Goal: Transaction & Acquisition: Obtain resource

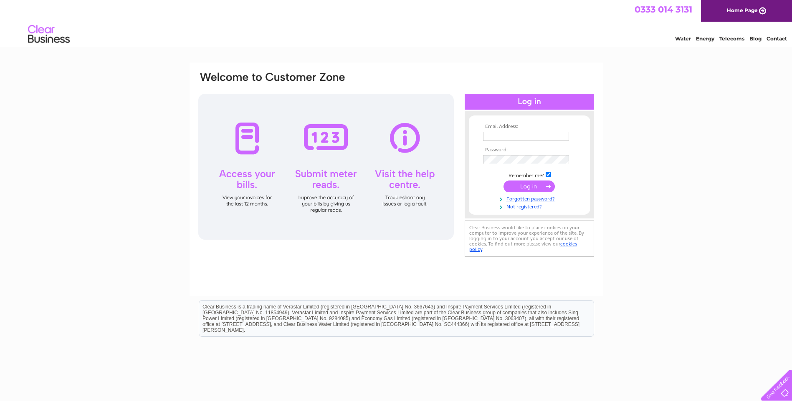
type input "[EMAIL_ADDRESS][DOMAIN_NAME]"
click at [513, 185] on input "submit" at bounding box center [528, 187] width 51 height 12
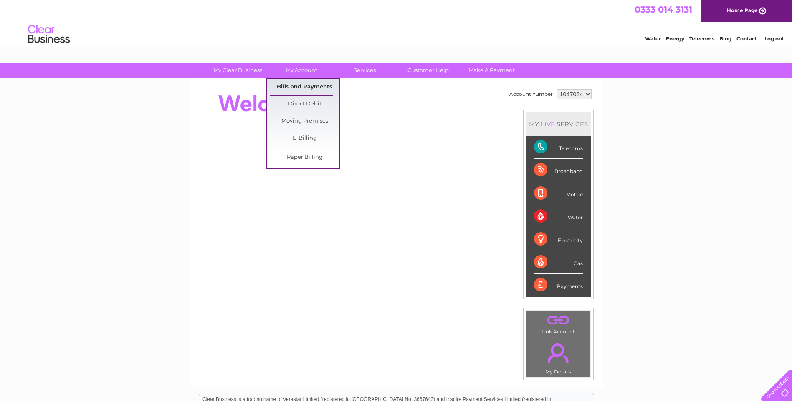
click at [299, 83] on link "Bills and Payments" at bounding box center [304, 87] width 69 height 17
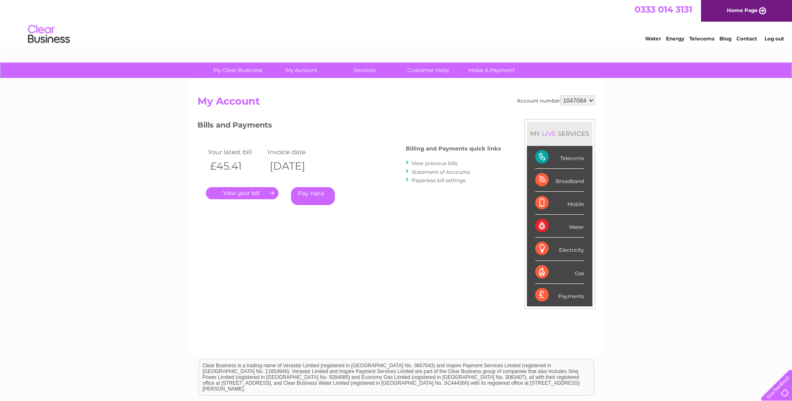
click at [241, 194] on link "." at bounding box center [242, 193] width 73 height 12
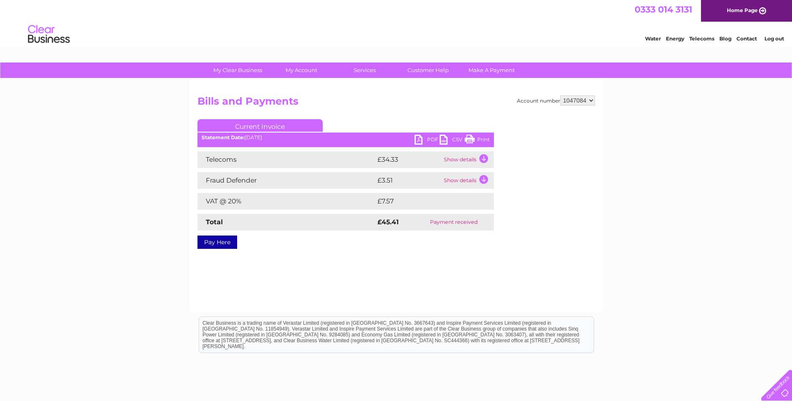
click at [416, 137] on link "PDF" at bounding box center [426, 141] width 25 height 12
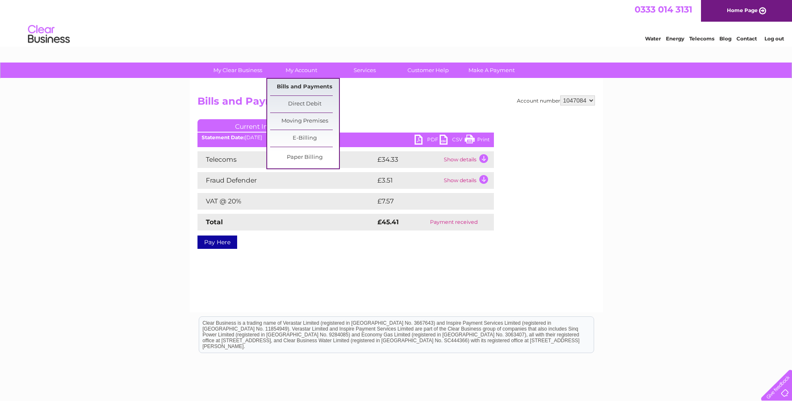
click at [297, 87] on link "Bills and Payments" at bounding box center [304, 87] width 69 height 17
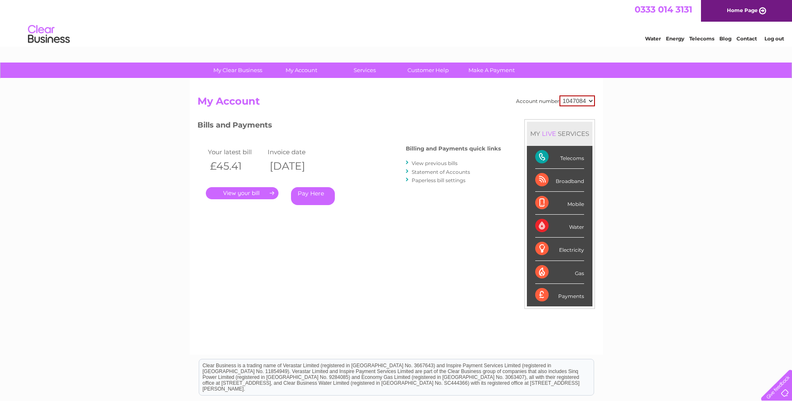
click at [429, 163] on link "View previous bills" at bounding box center [434, 163] width 46 height 6
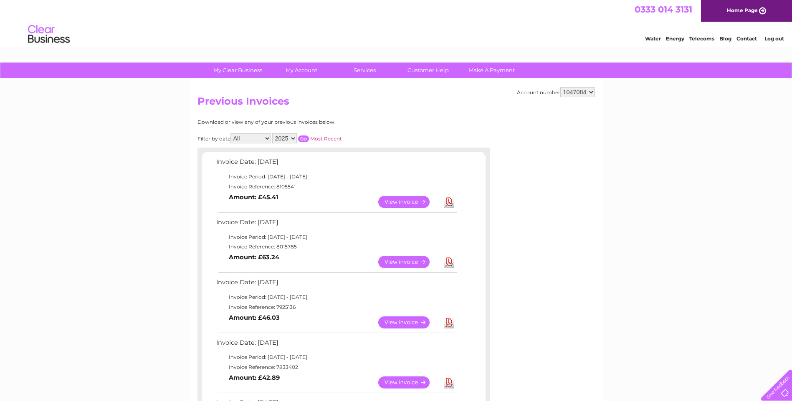
click at [395, 201] on link "View" at bounding box center [408, 202] width 61 height 12
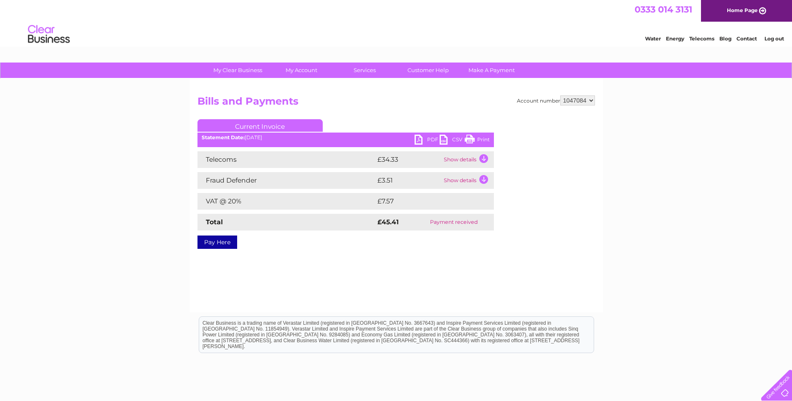
click at [419, 136] on link "PDF" at bounding box center [426, 141] width 25 height 12
drag, startPoint x: 470, startPoint y: 137, endPoint x: 121, endPoint y: 45, distance: 360.5
click at [470, 137] on link "Print" at bounding box center [476, 141] width 25 height 12
click at [422, 140] on link "PDF" at bounding box center [426, 141] width 25 height 12
click at [424, 138] on link "PDF" at bounding box center [426, 141] width 25 height 12
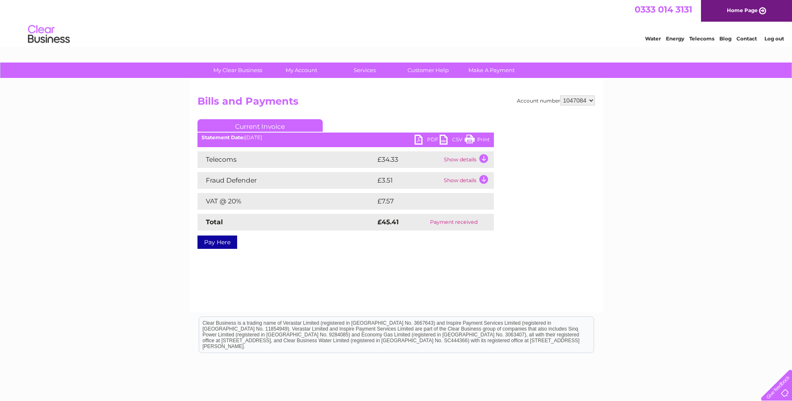
click at [419, 139] on link "PDF" at bounding box center [426, 141] width 25 height 12
